Goal: Task Accomplishment & Management: Use online tool/utility

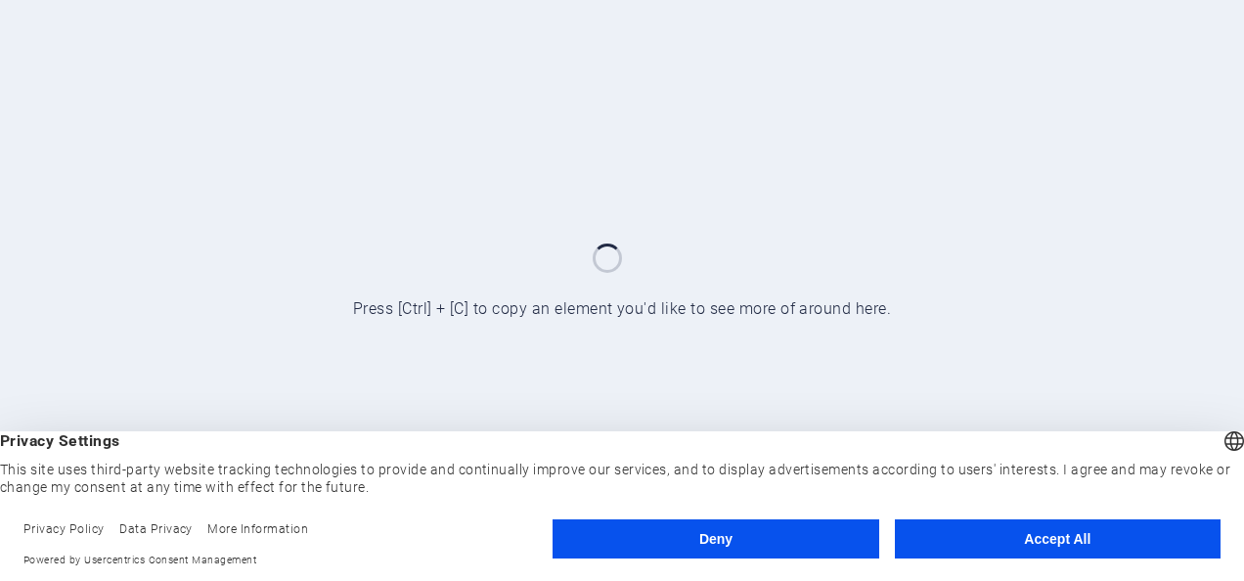
click at [1003, 538] on button "Accept All" at bounding box center [1058, 539] width 326 height 39
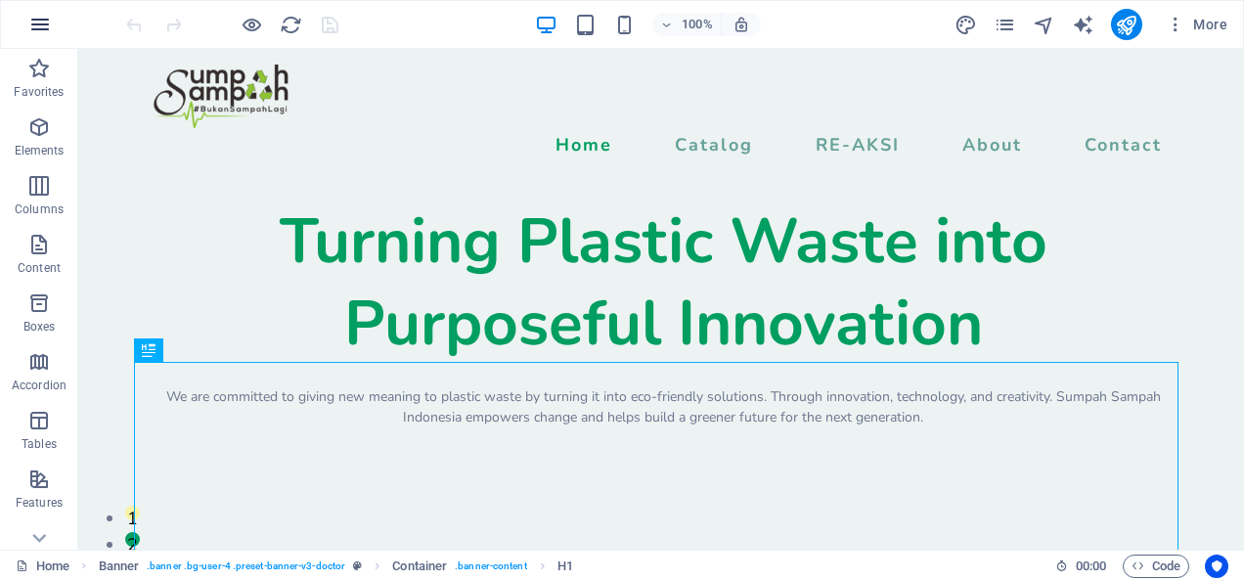
click at [42, 28] on icon "button" at bounding box center [39, 24] width 23 height 23
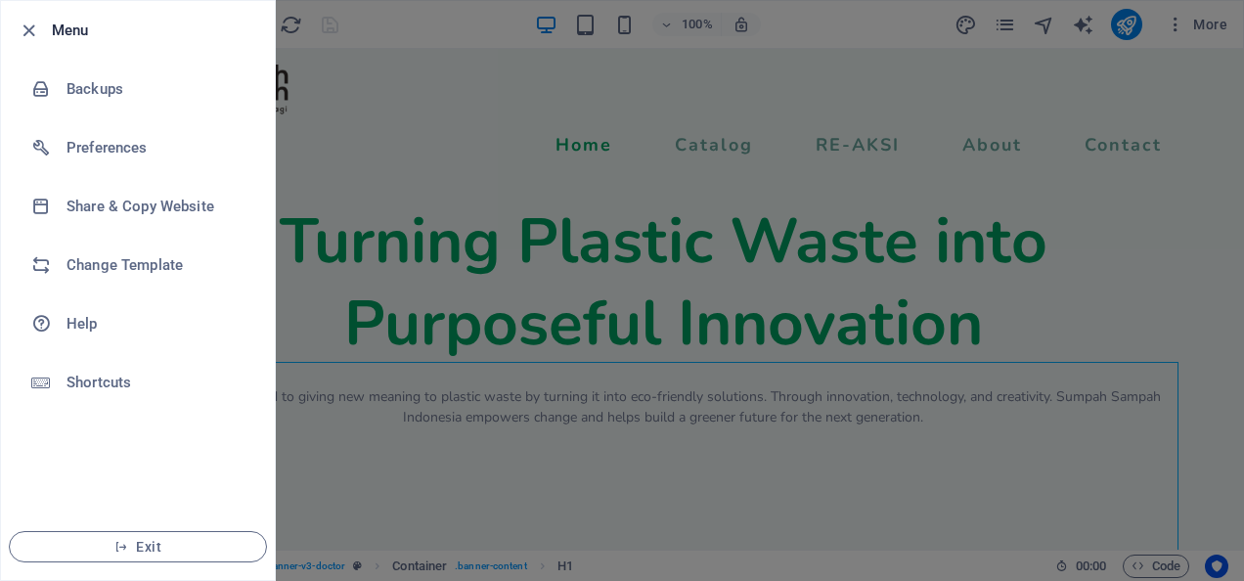
click at [968, 280] on div at bounding box center [622, 290] width 1244 height 581
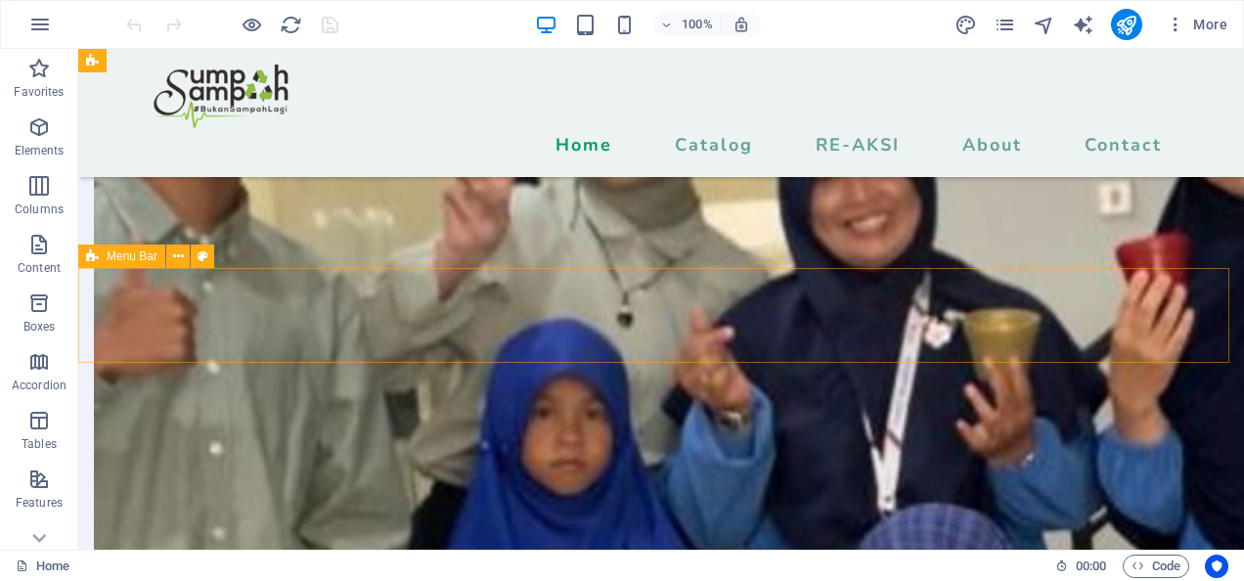
scroll to position [5893, 0]
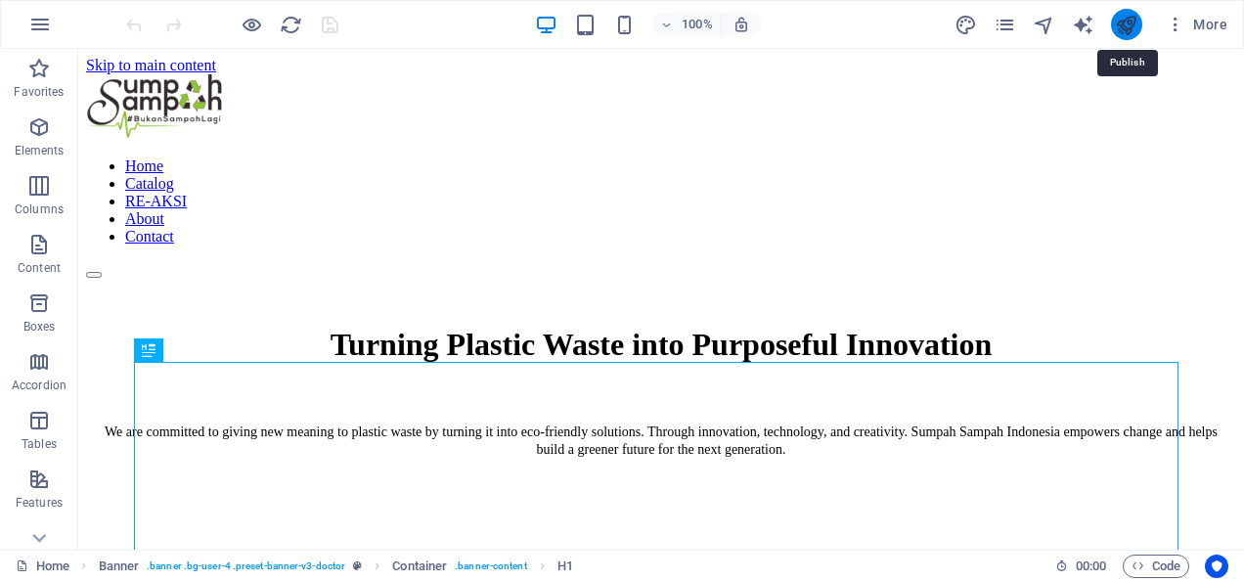
click at [1120, 24] on icon "publish" at bounding box center [1126, 25] width 23 height 23
